Goal: Transaction & Acquisition: Book appointment/travel/reservation

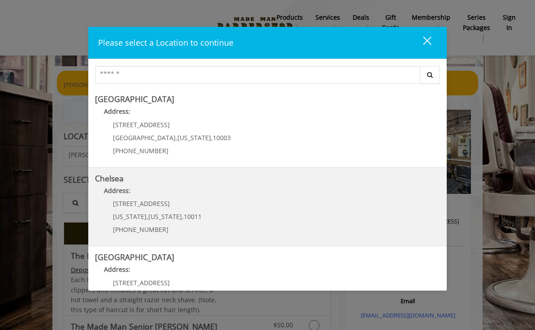
click at [243, 204] on link "Chelsea Address: [STREET_ADDRESS][US_STATE][US_STATE] (917) 639-3902" at bounding box center [267, 206] width 345 height 65
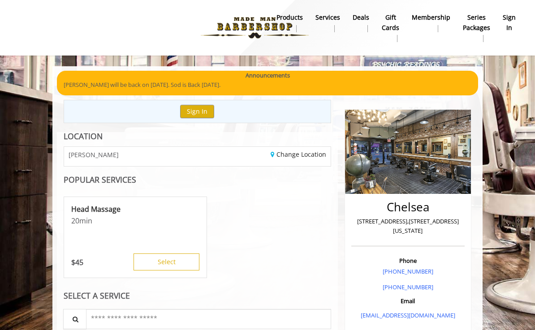
click at [317, 257] on div "Head Massage 20 min $ 45 Select" at bounding box center [198, 238] width 268 height 90
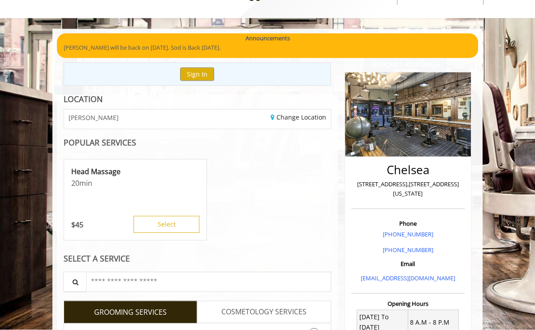
scroll to position [38, 0]
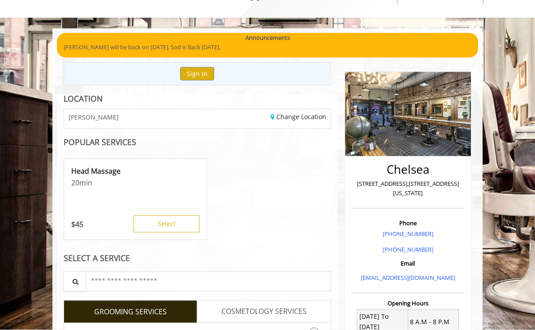
click at [130, 260] on div "SELECT A SERVICE" at bounding box center [198, 258] width 268 height 9
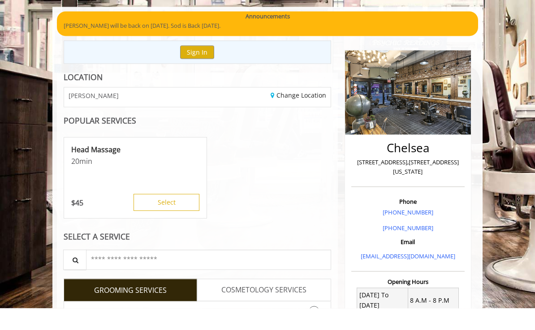
scroll to position [62, 0]
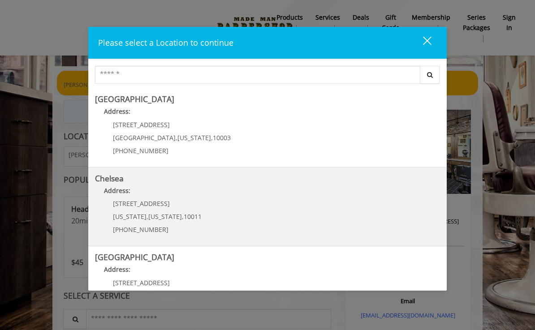
click at [208, 198] on p "Address:" at bounding box center [267, 193] width 345 height 14
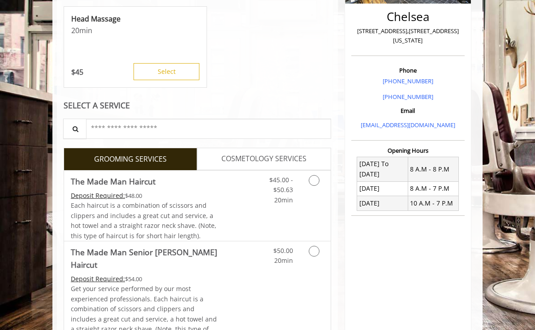
click at [319, 184] on link "Grooming services" at bounding box center [315, 188] width 17 height 35
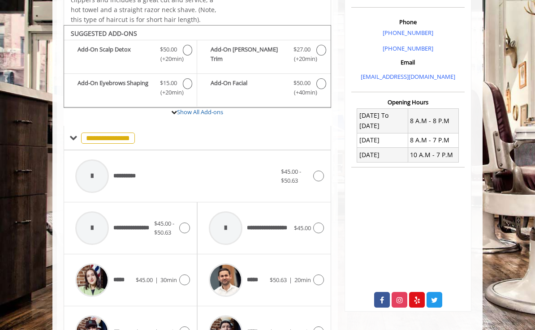
scroll to position [262, 0]
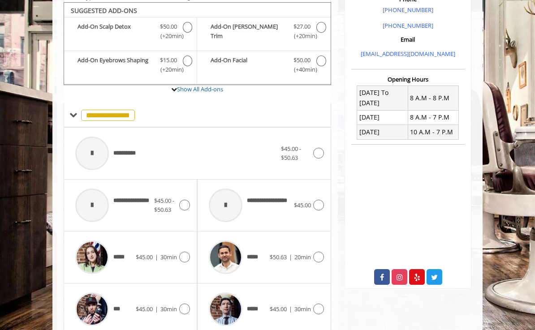
click at [318, 252] on icon at bounding box center [318, 257] width 11 height 11
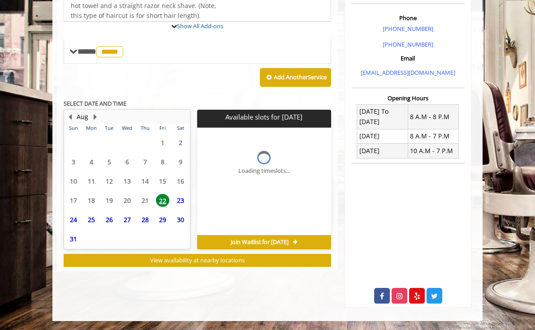
scroll to position [215, 0]
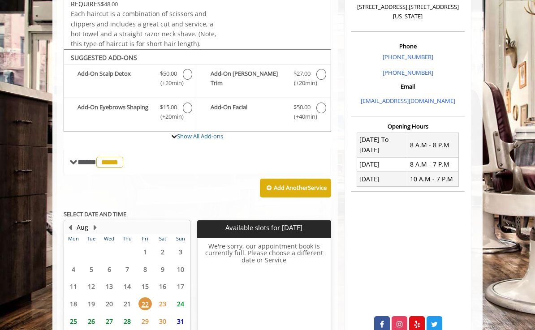
click at [184, 299] on span "24" at bounding box center [180, 304] width 13 height 13
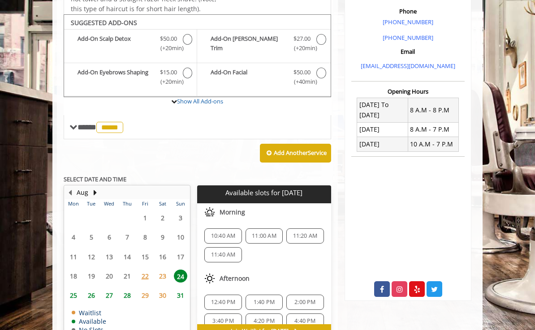
scroll to position [262, 0]
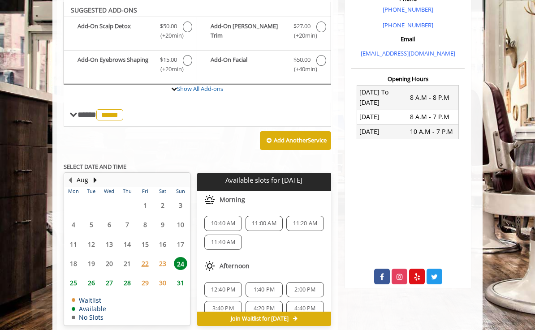
click at [234, 216] on div "10:40 AM" at bounding box center [222, 223] width 37 height 15
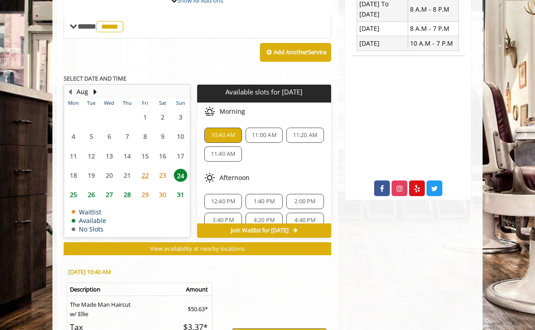
scroll to position [437, 0]
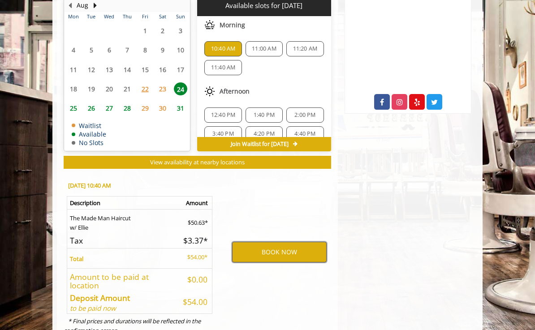
click at [287, 247] on button "BOOK NOW" at bounding box center [279, 252] width 95 height 21
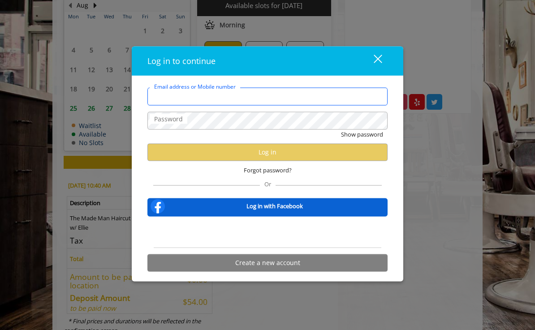
type input "**********"
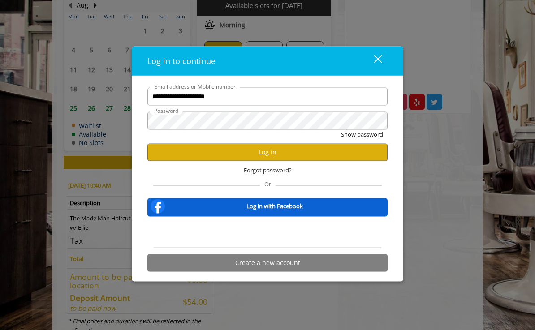
click at [362, 139] on button "Show password" at bounding box center [362, 134] width 42 height 9
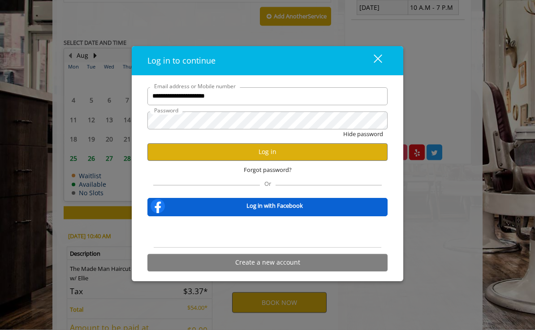
scroll to position [387, 0]
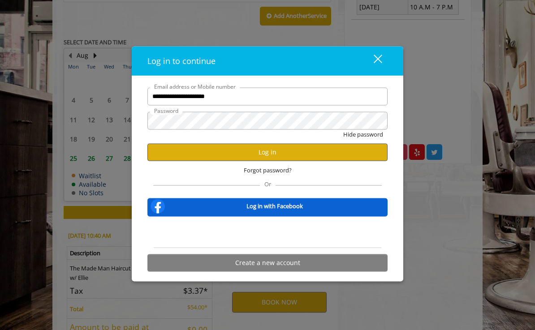
click at [304, 149] on button "Log in" at bounding box center [268, 151] width 240 height 17
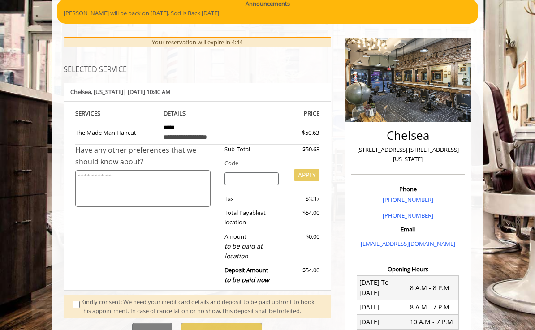
scroll to position [73, 0]
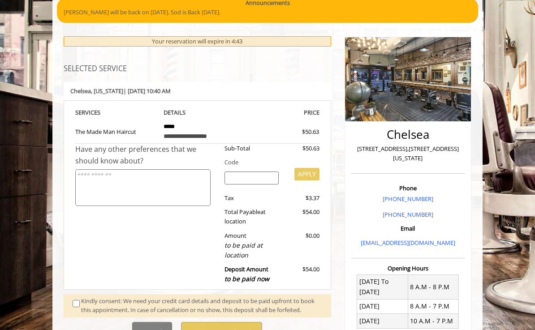
click at [70, 298] on span at bounding box center [77, 306] width 22 height 19
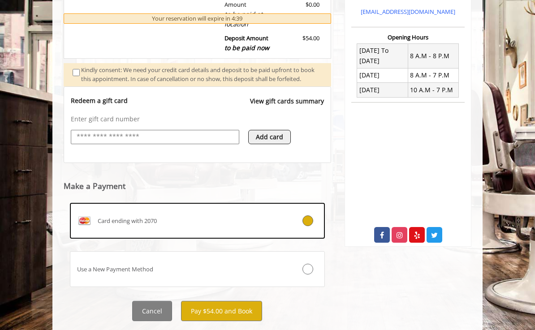
scroll to position [305, 0]
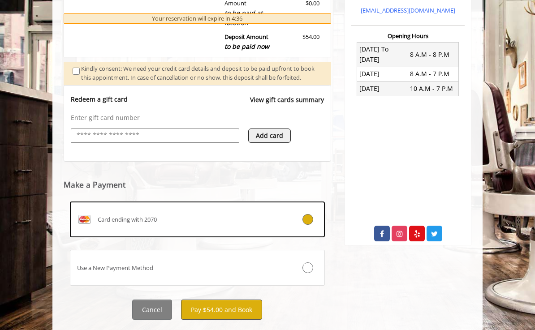
click at [237, 312] on button "Pay $54.00 and Book" at bounding box center [221, 310] width 81 height 20
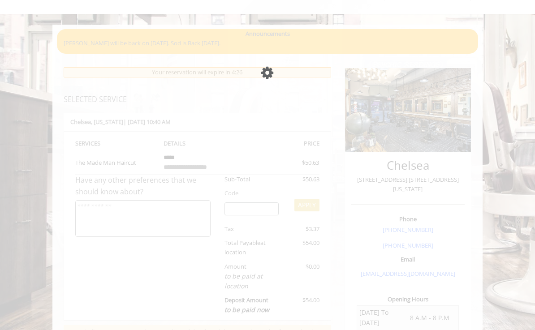
scroll to position [0, 0]
